Goal: Information Seeking & Learning: Learn about a topic

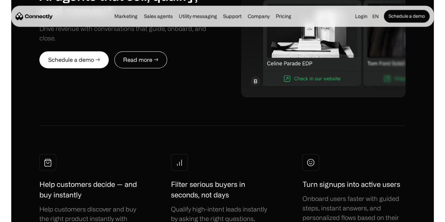
scroll to position [3099, 0]
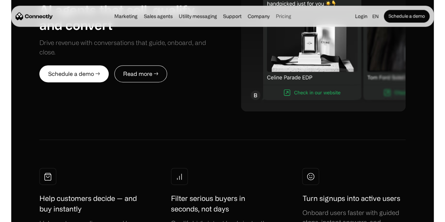
click at [287, 19] on link "Pricing" at bounding box center [284, 16] width 20 height 6
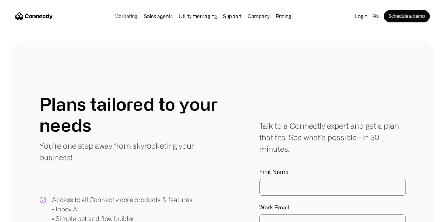
click at [115, 18] on link "Marketing" at bounding box center [125, 16] width 27 height 6
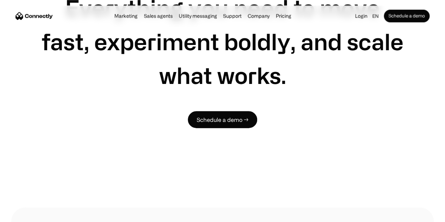
scroll to position [1998, 0]
